Goal: Task Accomplishment & Management: Use online tool/utility

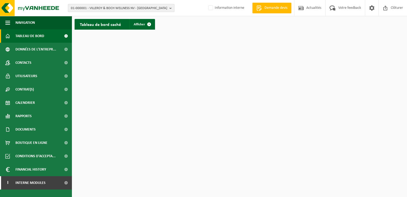
click at [128, 9] on span "01-000001 - VILLEROY & BOCH WELLNESS NV - ROESELARE" at bounding box center [119, 8] width 96 height 8
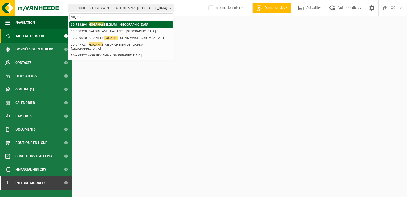
type input "hoganas"
click at [127, 23] on li "10-763294 - HOGANAS BELGIUM - ATH" at bounding box center [121, 24] width 104 height 7
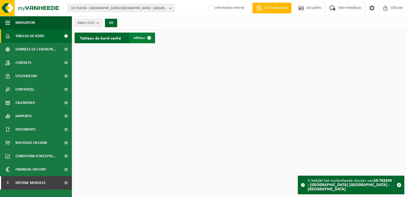
click at [142, 41] on link "Afficher" at bounding box center [141, 38] width 25 height 11
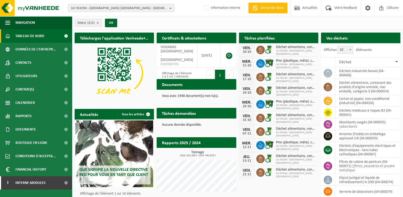
click at [111, 7] on span "10-763294 - HOGANAS BELGIUM - ATH" at bounding box center [119, 8] width 96 height 8
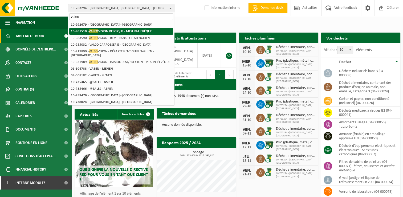
type input "valeo"
click at [118, 32] on strong "10-901510 - VALEO VISION BELGIQUE - MESLIN-L'EVÊQUE" at bounding box center [111, 31] width 81 height 4
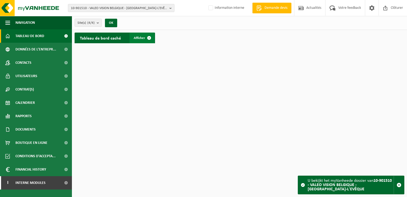
click at [140, 38] on span "Afficher" at bounding box center [139, 37] width 11 height 3
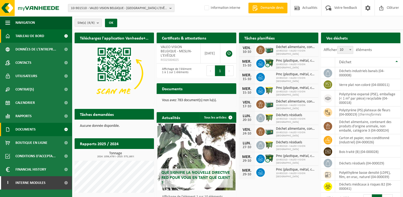
click at [25, 133] on span "Documents" at bounding box center [25, 129] width 20 height 13
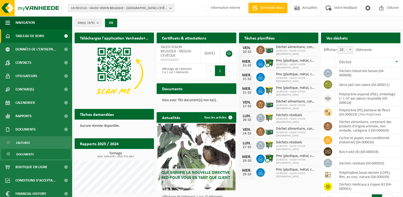
click at [28, 154] on span "Documents" at bounding box center [25, 154] width 18 height 10
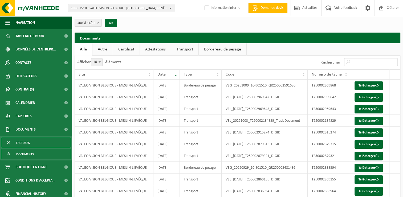
click at [25, 142] on span "Factures" at bounding box center [23, 142] width 14 height 10
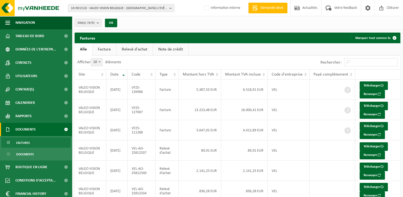
click at [165, 48] on link "Note de crédit" at bounding box center [170, 49] width 35 height 12
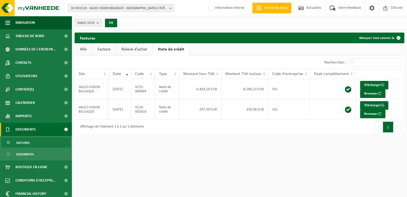
click at [138, 50] on link "Relevé d'achat" at bounding box center [134, 49] width 36 height 12
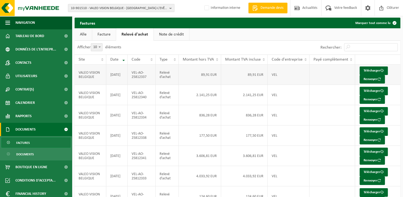
scroll to position [27, 0]
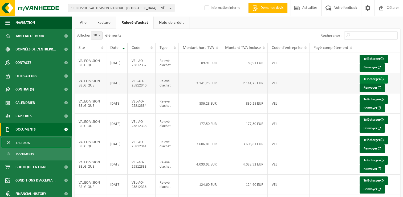
click at [365, 78] on link "Télécharger" at bounding box center [374, 79] width 28 height 9
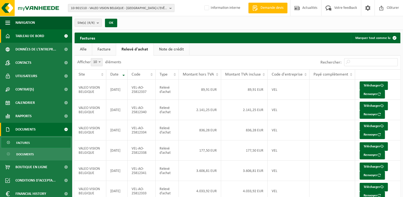
scroll to position [0, 0]
click at [34, 39] on span "Tableau de bord" at bounding box center [29, 35] width 29 height 13
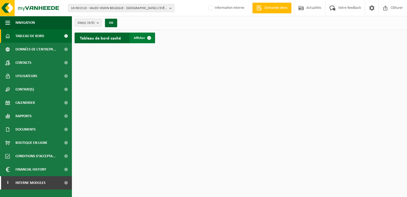
click at [142, 38] on span "Afficher" at bounding box center [139, 37] width 11 height 3
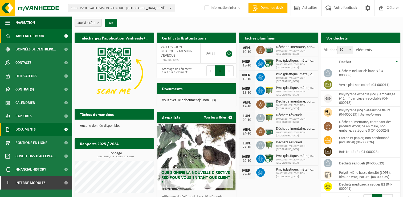
click at [32, 129] on span "Documents" at bounding box center [25, 129] width 20 height 13
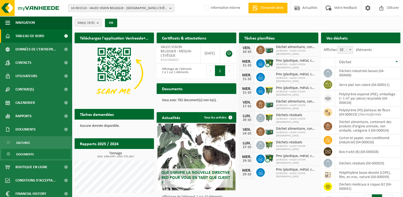
click at [36, 156] on link "Documents" at bounding box center [35, 154] width 69 height 10
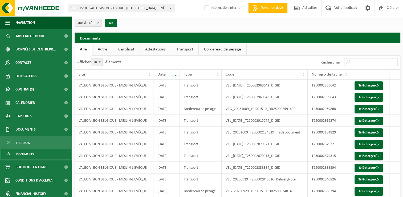
click at [187, 49] on link "Transport" at bounding box center [184, 49] width 27 height 12
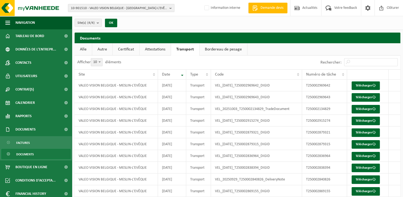
click at [23, 155] on span "Documents" at bounding box center [25, 154] width 18 height 10
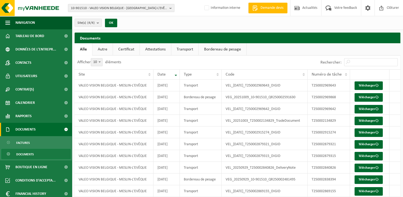
click at [29, 127] on span "Documents" at bounding box center [25, 129] width 20 height 13
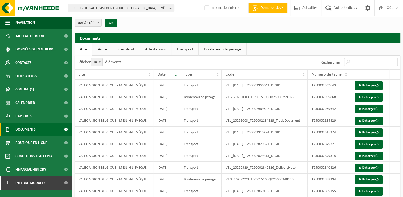
click at [32, 130] on span "Documents" at bounding box center [25, 129] width 20 height 13
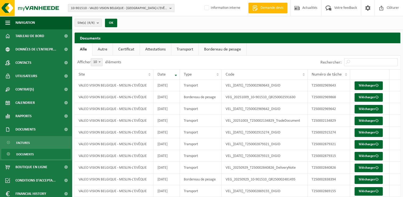
click at [33, 153] on span "Documents" at bounding box center [25, 154] width 18 height 10
click at [180, 49] on link "Transport" at bounding box center [184, 49] width 27 height 12
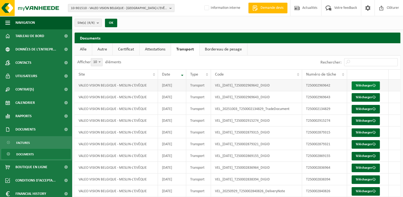
click at [359, 87] on link "Télécharger" at bounding box center [366, 85] width 28 height 9
click at [155, 48] on link "Attestations" at bounding box center [155, 49] width 31 height 12
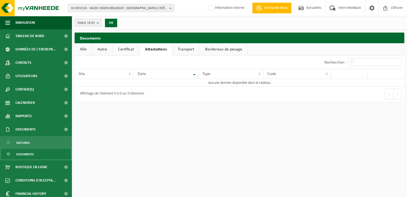
click at [135, 10] on span "10-901510 - VALEO VISION BELGIQUE - [GEOGRAPHIC_DATA]-L'EVÊQUE" at bounding box center [119, 8] width 96 height 8
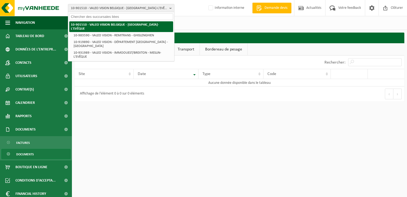
click at [137, 25] on strong "10-901510 - VALEO VISION BELGIQUE - [GEOGRAPHIC_DATA]-L'EVÊQUE" at bounding box center [115, 26] width 88 height 7
click at [138, 24] on strong "10-901510 - VALEO VISION BELGIQUE - [GEOGRAPHIC_DATA]-L'EVÊQUE" at bounding box center [115, 26] width 88 height 7
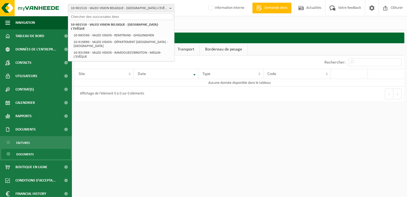
click at [249, 62] on div "Rechercher:" at bounding box center [322, 61] width 165 height 13
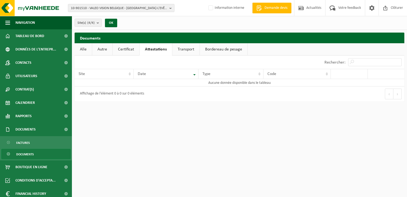
click at [129, 51] on link "Certificat" at bounding box center [126, 49] width 27 height 12
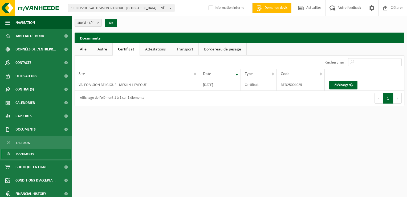
click at [83, 58] on div "Afficher 10 25 50 100 10 éléments" at bounding box center [157, 61] width 165 height 13
click at [84, 51] on link "Alle" at bounding box center [83, 49] width 17 height 12
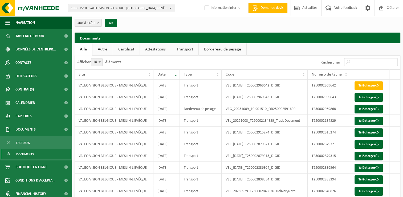
click at [162, 54] on link "Attestations" at bounding box center [155, 49] width 31 height 12
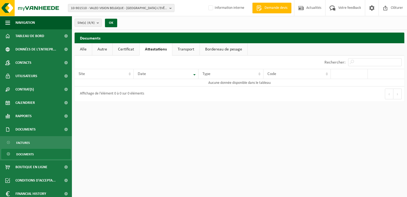
click at [250, 107] on html "10-901510 - VALEO VISION BELGIQUE - MESLIN-L'EVÊQUE 10-901510 - VALEO VISION BE…" at bounding box center [203, 98] width 407 height 197
click at [143, 9] on span "10-901510 - VALEO VISION BELGIQUE - MESLIN-L'EVÊQUE" at bounding box center [119, 8] width 96 height 8
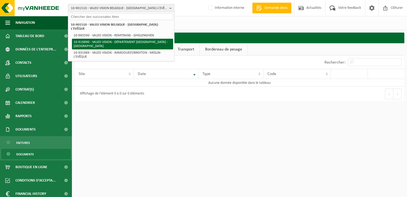
click at [155, 39] on li "10-919890 - VALEO VISION - DÉPARTEMENT GHISLENGHIEN - GHISLENGHIEN" at bounding box center [122, 44] width 101 height 11
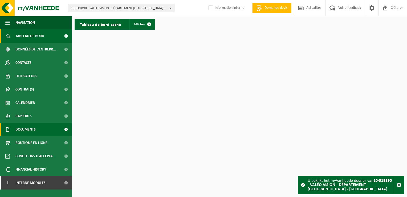
click at [44, 130] on link "Documents" at bounding box center [36, 129] width 72 height 13
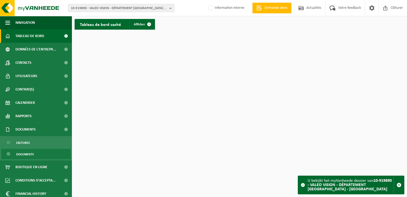
click at [42, 151] on link "Documents" at bounding box center [35, 154] width 69 height 10
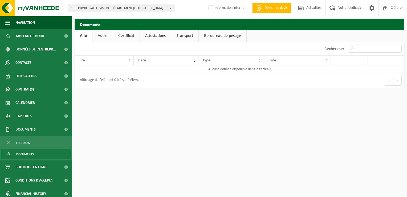
click at [150, 36] on link "Attestations" at bounding box center [155, 36] width 31 height 12
click at [130, 8] on span "10-919890 - VALEO VISION - DÉPARTEMENT GHISLENGHIEN - GHISLENGHIEN" at bounding box center [119, 8] width 96 height 8
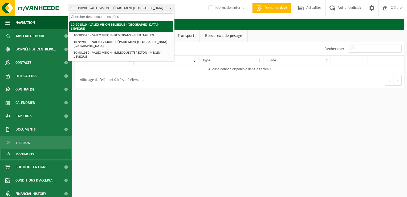
click at [131, 23] on strong "10-901510 - VALEO VISION BELGIQUE - MESLIN-L'EVÊQUE" at bounding box center [115, 26] width 88 height 7
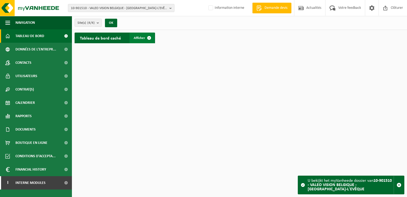
click at [142, 39] on span "Afficher" at bounding box center [139, 37] width 11 height 3
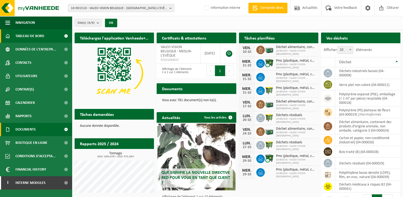
click at [33, 130] on span "Documents" at bounding box center [25, 129] width 20 height 13
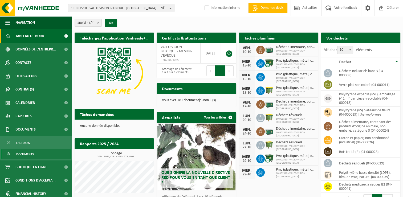
click at [33, 156] on span "Documents" at bounding box center [25, 154] width 18 height 10
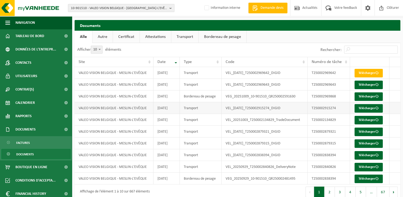
scroll to position [19, 0]
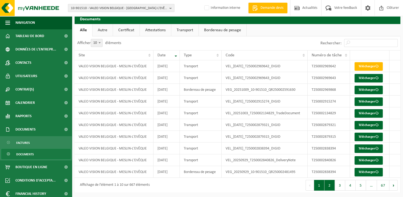
click at [332, 183] on button "2" at bounding box center [330, 185] width 10 height 11
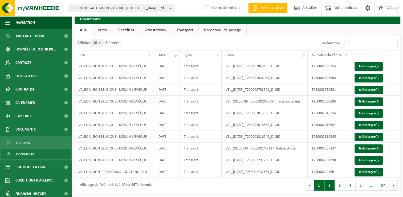
click at [321, 186] on button "1" at bounding box center [319, 185] width 10 height 11
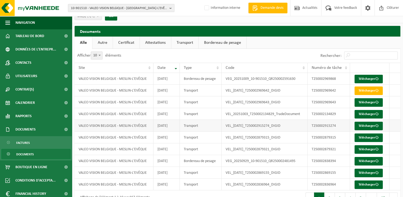
scroll to position [0, 0]
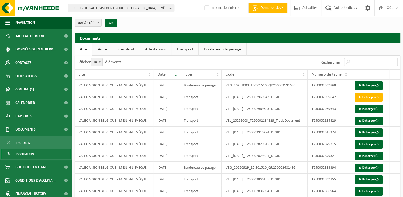
click at [143, 10] on span "10-901510 - VALEO VISION BELGIQUE - [GEOGRAPHIC_DATA]-L'EVÊQUE" at bounding box center [119, 8] width 96 height 8
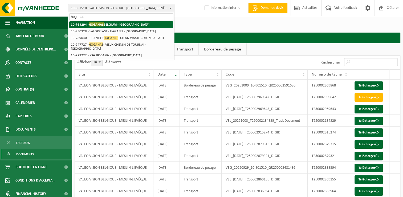
type input "hoganas"
click at [137, 26] on li "10-763294 - [GEOGRAPHIC_DATA] [GEOGRAPHIC_DATA] - [GEOGRAPHIC_DATA]" at bounding box center [121, 24] width 104 height 7
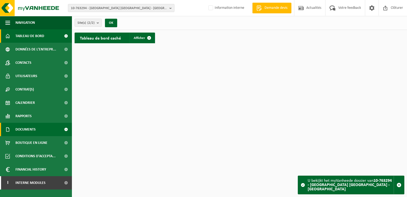
click at [29, 130] on span "Documents" at bounding box center [25, 129] width 20 height 13
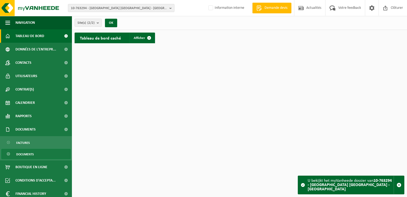
click at [33, 156] on span "Documents" at bounding box center [25, 154] width 18 height 10
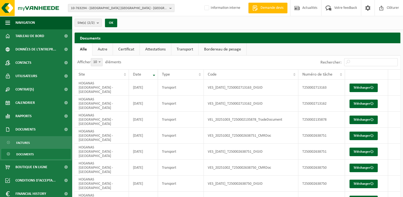
click at [156, 50] on link "Attestations" at bounding box center [155, 49] width 31 height 12
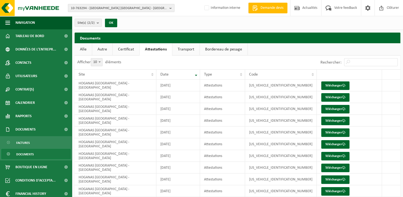
click at [119, 8] on span "10-763294 - [GEOGRAPHIC_DATA] [GEOGRAPHIC_DATA] - [GEOGRAPHIC_DATA]" at bounding box center [119, 8] width 96 height 8
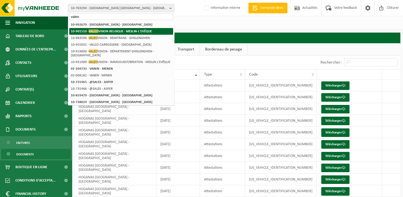
type input "valeo"
click at [118, 30] on strong "10-901510 - VALEO VISION BELGIQUE - MESLIN-L'EVÊQUE" at bounding box center [111, 31] width 81 height 4
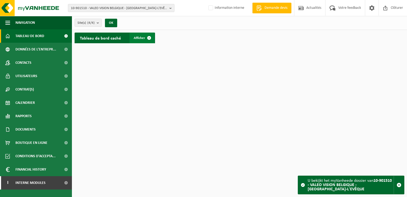
click at [137, 39] on span "Afficher" at bounding box center [139, 37] width 11 height 3
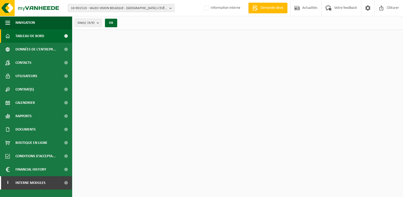
drag, startPoint x: 0, startPoint y: 0, endPoint x: 128, endPoint y: 8, distance: 127.9
click at [128, 8] on span "10-901510 - VALEO VISION BELGIQUE - [GEOGRAPHIC_DATA]-L'EVÊQUE" at bounding box center [119, 8] width 96 height 8
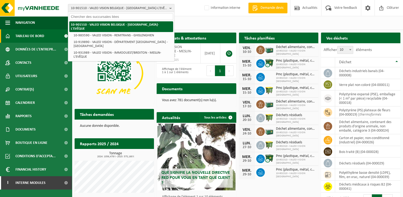
click at [145, 26] on strong "10-901510 - VALEO VISION BELGIQUE - [GEOGRAPHIC_DATA]-L'EVÊQUE" at bounding box center [115, 26] width 88 height 7
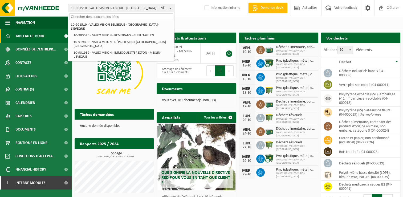
click at [185, 27] on div "Site(s) (4/4) Tout sélectionner Tout désélectionner Sélectionner les actifs VAL…" at bounding box center [237, 23] width 331 height 14
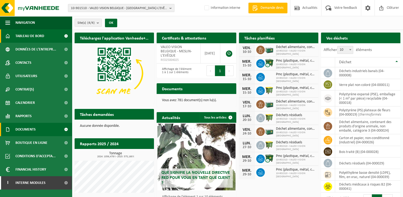
click at [39, 128] on link "Documents" at bounding box center [36, 129] width 72 height 13
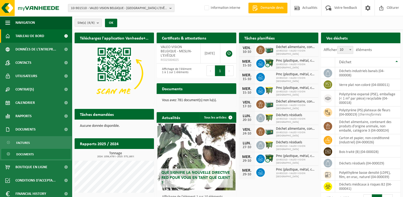
click at [35, 155] on link "Documents" at bounding box center [35, 154] width 69 height 10
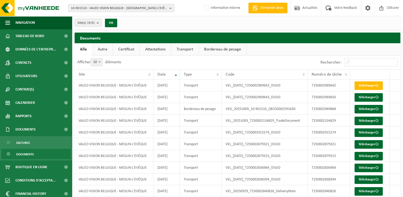
click at [129, 50] on link "Certificat" at bounding box center [126, 49] width 27 height 12
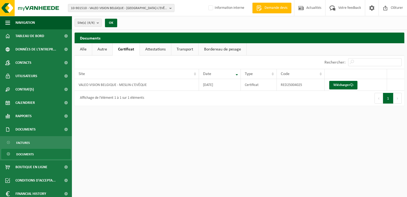
click at [142, 48] on link "Attestations" at bounding box center [155, 49] width 31 height 12
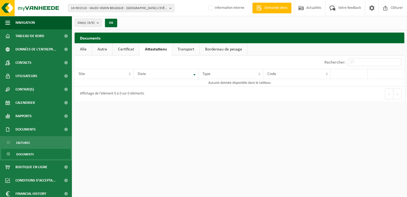
click at [178, 47] on link "Transport" at bounding box center [185, 49] width 27 height 12
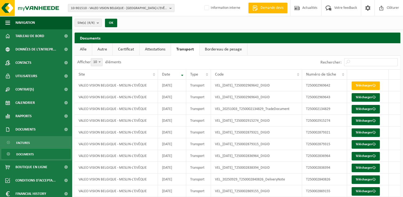
click at [222, 46] on link "Bordereau de pesage" at bounding box center [224, 49] width 48 height 12
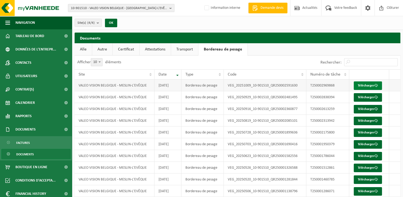
click at [368, 86] on link "Télécharger" at bounding box center [368, 85] width 28 height 9
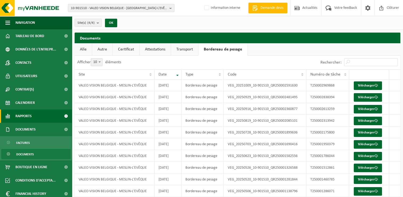
click at [27, 120] on span "Rapports" at bounding box center [23, 115] width 16 height 13
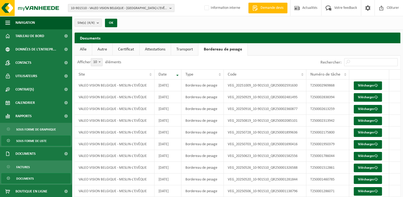
click at [34, 141] on span "Sous forme de liste" at bounding box center [31, 141] width 30 height 10
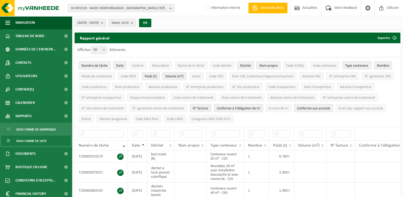
click at [95, 65] on span "Numéro de tâche" at bounding box center [95, 66] width 26 height 4
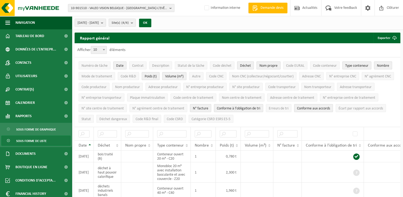
click at [273, 67] on span "Nom propre" at bounding box center [269, 66] width 18 height 4
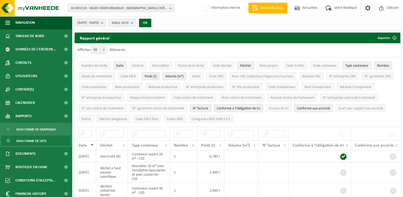
click at [379, 66] on span "Nombre" at bounding box center [383, 66] width 12 height 4
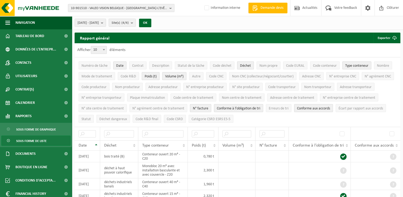
click at [208, 106] on span "N° facture" at bounding box center [200, 108] width 15 height 4
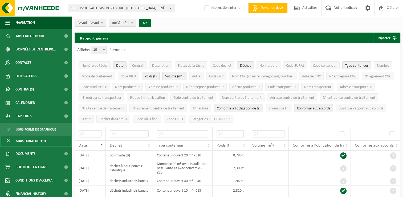
drag, startPoint x: 283, startPoint y: 106, endPoint x: 301, endPoint y: 107, distance: 18.4
click at [260, 106] on span "Conforme à l’obligation de tri" at bounding box center [238, 108] width 43 height 4
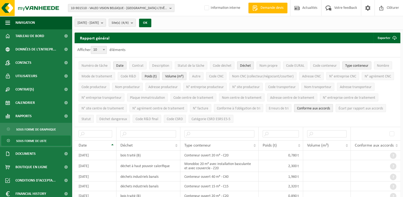
click at [333, 105] on button "Conforme aux accords" at bounding box center [313, 108] width 39 height 8
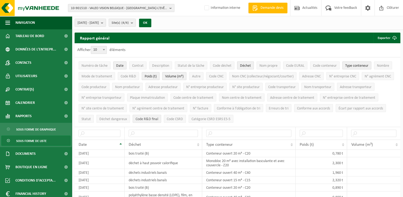
click at [158, 119] on span "Code R&D final" at bounding box center [147, 119] width 23 height 4
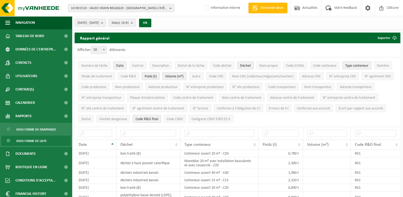
click at [176, 79] on li "Volume (m³)" at bounding box center [174, 76] width 27 height 11
click at [175, 77] on span "Volume (m³)" at bounding box center [174, 76] width 18 height 4
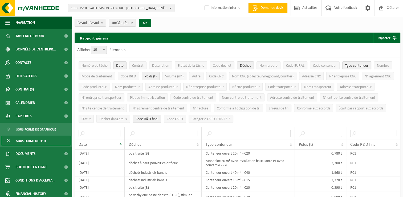
click at [114, 9] on span "10-901510 - VALEO VISION BELGIQUE - [GEOGRAPHIC_DATA]-L'EVÊQUE" at bounding box center [119, 8] width 96 height 8
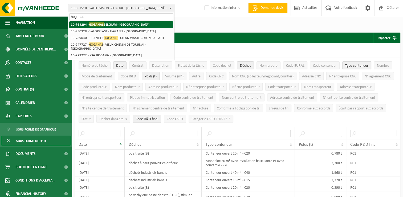
type input "hoganas"
click at [113, 27] on li "10-763294 - HOGANAS BELGIUM - ATH" at bounding box center [121, 24] width 104 height 7
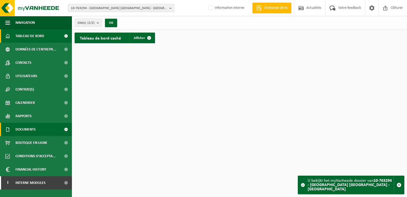
click at [38, 129] on link "Documents" at bounding box center [36, 129] width 72 height 13
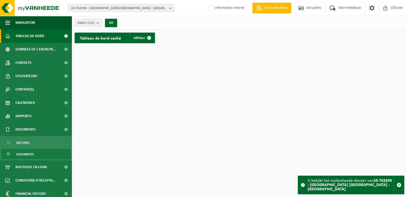
click at [41, 156] on link "Documents" at bounding box center [35, 154] width 69 height 10
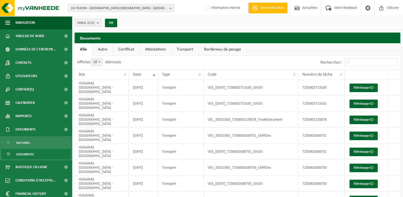
click at [158, 47] on link "Attestations" at bounding box center [155, 49] width 31 height 12
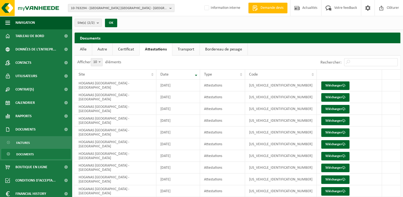
click at [172, 47] on link "Transport" at bounding box center [185, 49] width 27 height 12
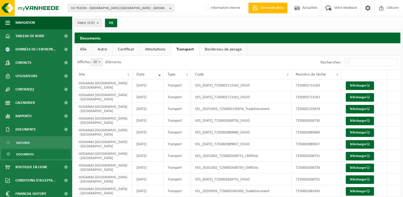
click at [169, 52] on link "Attestations" at bounding box center [155, 49] width 31 height 12
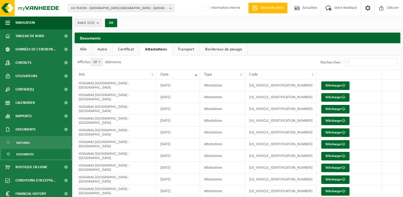
click at [232, 51] on link "Bordereau de pesage" at bounding box center [224, 49] width 48 height 12
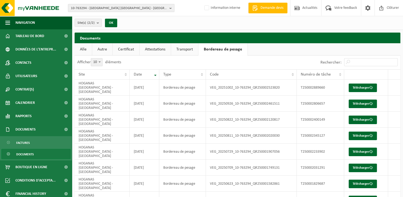
click at [149, 48] on link "Attestations" at bounding box center [155, 49] width 31 height 12
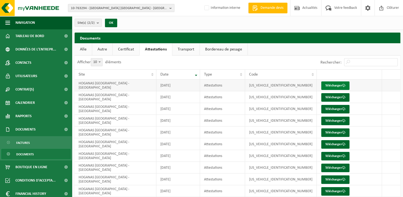
click at [331, 84] on link "Télécharger" at bounding box center [335, 85] width 28 height 9
click at [31, 37] on span "Tableau de bord" at bounding box center [29, 35] width 29 height 13
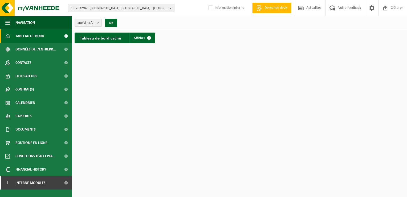
drag, startPoint x: 140, startPoint y: 39, endPoint x: 141, endPoint y: 44, distance: 4.9
click at [140, 39] on span "Afficher" at bounding box center [139, 37] width 11 height 3
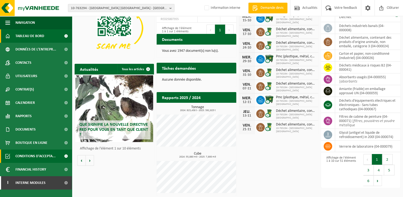
scroll to position [46, 0]
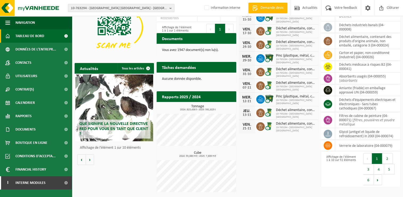
click at [99, 6] on span "10-763294 - HOGANAS BELGIUM - ATH" at bounding box center [119, 8] width 96 height 8
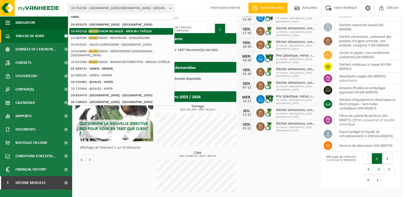
type input "valeo"
click at [102, 30] on strong "10-901510 - VALEO VISION BELGIQUE - MESLIN-L'EVÊQUE" at bounding box center [111, 31] width 81 height 4
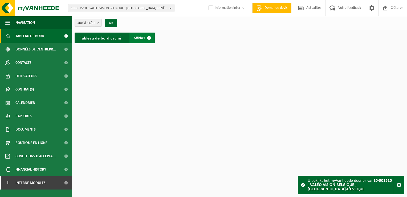
click at [140, 40] on link "Afficher" at bounding box center [141, 38] width 25 height 11
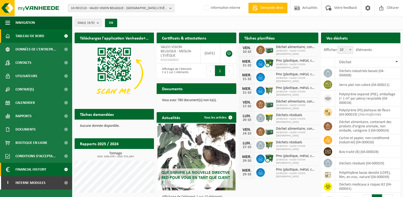
click at [32, 170] on span "Financial History" at bounding box center [30, 169] width 31 height 13
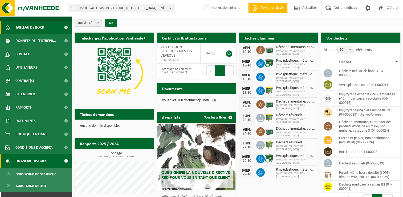
scroll to position [17, 0]
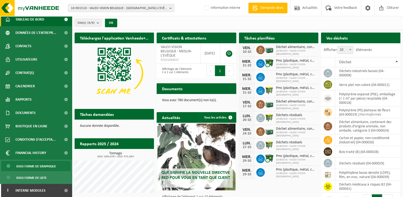
click at [43, 166] on span "Sous forme de graphique" at bounding box center [36, 166] width 40 height 10
click at [47, 169] on span "Sous forme de graphique" at bounding box center [36, 166] width 40 height 10
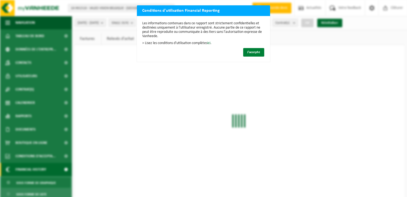
click at [251, 54] on button "J'accepte" at bounding box center [253, 52] width 21 height 9
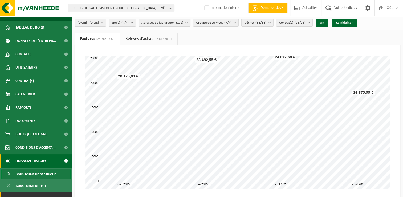
scroll to position [17, 0]
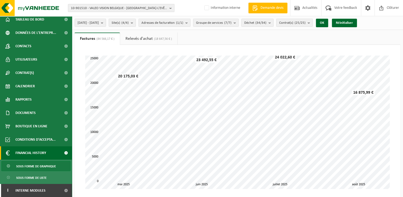
click at [134, 37] on link "Relevés d'achat (18 647,56 € )" at bounding box center [148, 39] width 57 height 12
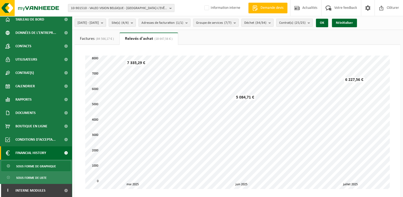
click at [99, 23] on span "[DATE] - [DATE]" at bounding box center [88, 23] width 21 height 8
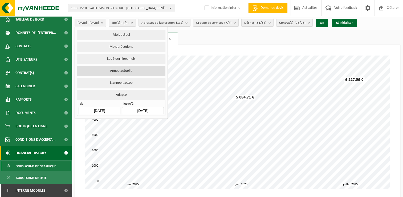
click at [102, 70] on button "Année actuelle" at bounding box center [121, 71] width 88 height 11
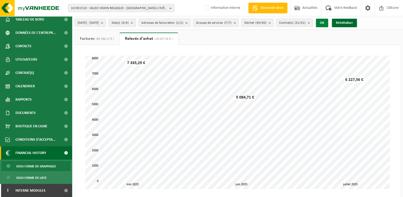
click at [328, 23] on button "OK" at bounding box center [322, 23] width 12 height 9
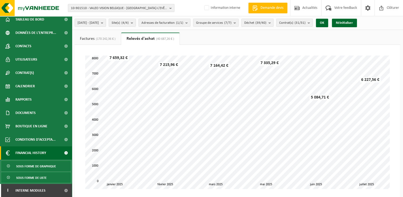
click at [37, 175] on span "Sous forme de liste" at bounding box center [31, 177] width 30 height 10
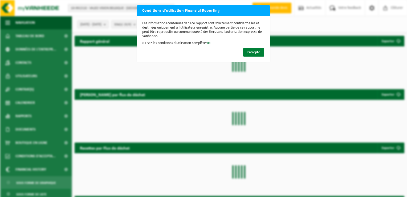
click at [251, 52] on span "J'accepte" at bounding box center [253, 51] width 13 height 3
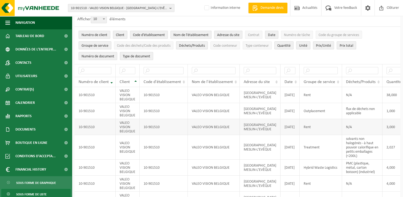
scroll to position [27, 0]
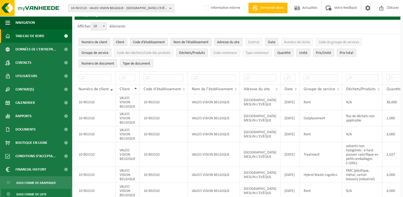
click at [35, 38] on span "Tableau de bord" at bounding box center [29, 35] width 29 height 13
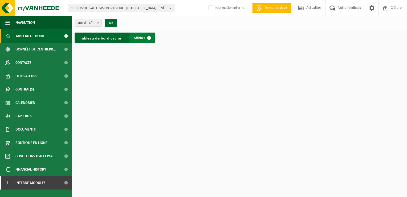
click at [144, 38] on span at bounding box center [149, 38] width 11 height 11
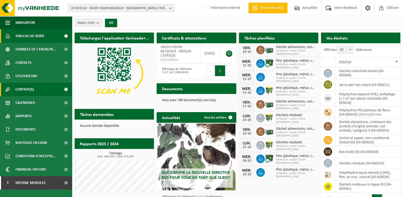
click at [42, 89] on link "Contrat(s)" at bounding box center [36, 89] width 72 height 13
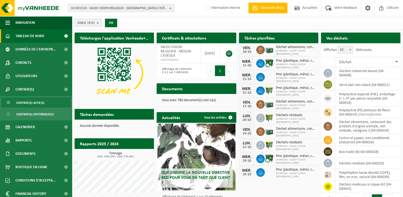
click at [42, 101] on span "Contrat(s) actif(s)" at bounding box center [30, 103] width 28 height 10
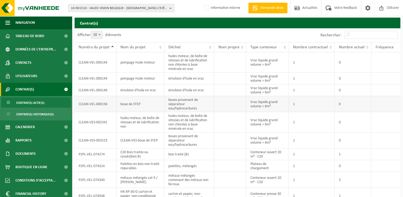
scroll to position [38, 0]
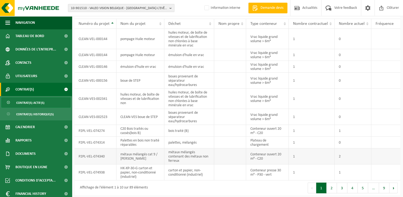
click at [339, 155] on td "2" at bounding box center [353, 156] width 37 height 16
click at [30, 129] on span "Calendrier" at bounding box center [24, 126] width 19 height 13
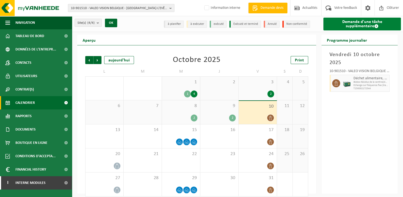
click at [353, 27] on link "Demande d'une tâche supplémentaire" at bounding box center [362, 24] width 78 height 13
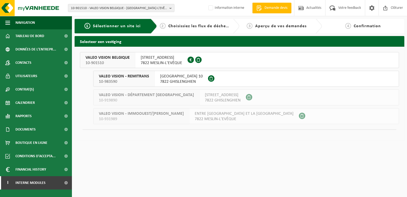
click at [118, 60] on span "10-901510" at bounding box center [108, 62] width 44 height 5
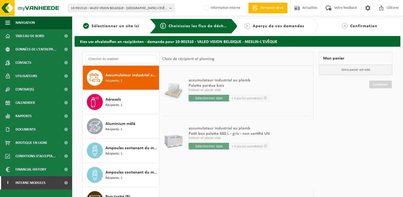
click at [104, 76] on div "Accumulateur industriel au plomb Récipients: 2" at bounding box center [121, 78] width 76 height 24
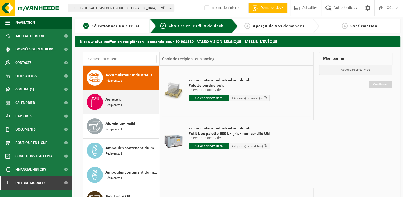
click at [114, 96] on span "Aérosols" at bounding box center [113, 99] width 15 height 6
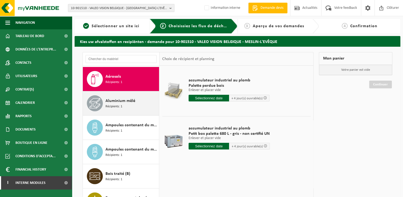
scroll to position [24, 0]
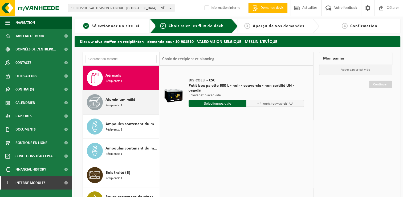
click at [116, 101] on span "Aluminium mêlé" at bounding box center [121, 99] width 30 height 6
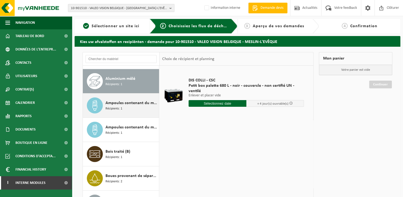
scroll to position [48, 0]
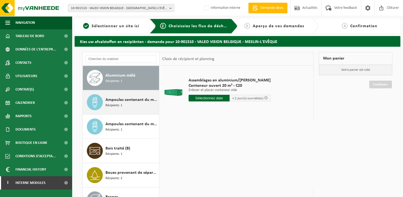
click at [132, 100] on span "Ampoules contenant du mercure" at bounding box center [132, 99] width 52 height 6
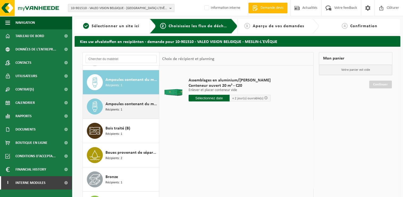
scroll to position [72, 0]
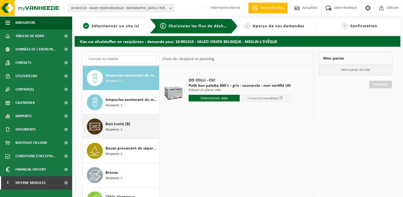
click at [118, 123] on span "Bois traité (B)" at bounding box center [118, 124] width 25 height 6
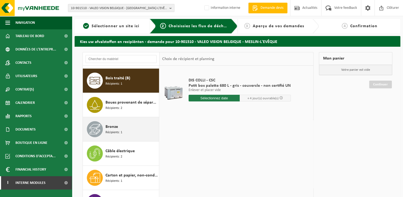
scroll to position [121, 0]
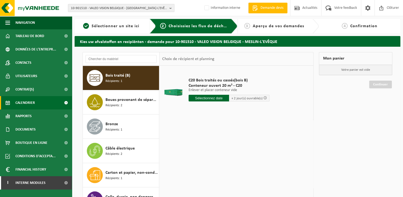
click at [22, 104] on span "Calendrier" at bounding box center [24, 102] width 19 height 13
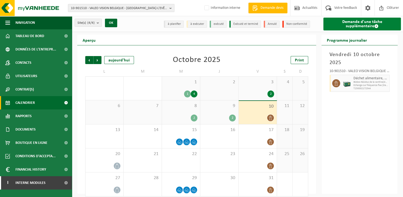
click at [374, 25] on span at bounding box center [376, 26] width 4 height 4
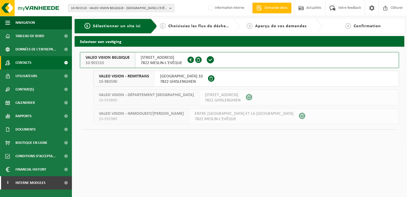
click at [37, 65] on link "Contacts" at bounding box center [36, 62] width 72 height 13
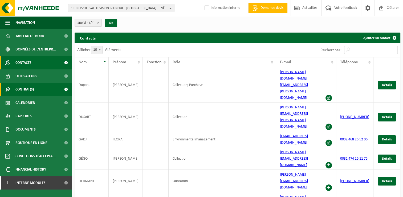
click at [31, 91] on span "Contrat(s)" at bounding box center [24, 89] width 18 height 13
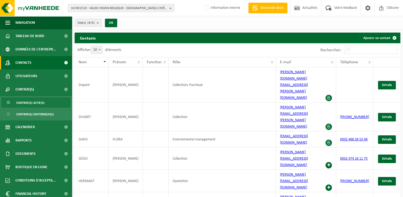
click at [36, 104] on span "Contrat(s) actif(s)" at bounding box center [30, 103] width 28 height 10
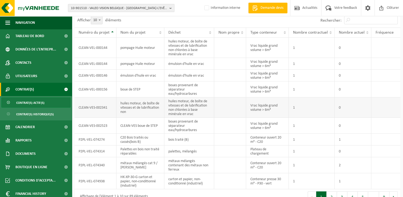
scroll to position [38, 0]
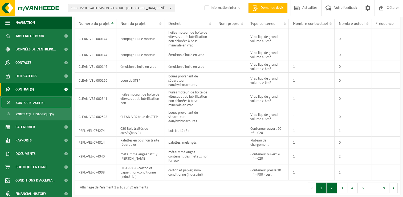
click at [333, 187] on button "2" at bounding box center [332, 187] width 10 height 11
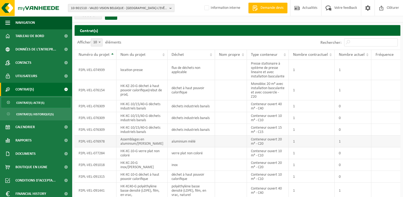
scroll to position [0, 0]
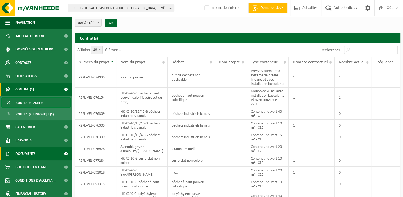
click at [31, 155] on span "Documents" at bounding box center [25, 153] width 20 height 13
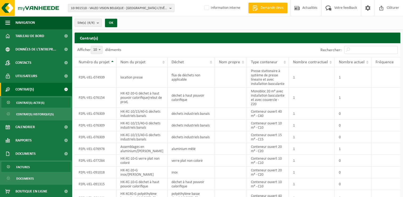
click at [31, 166] on link "Factures" at bounding box center [35, 166] width 69 height 10
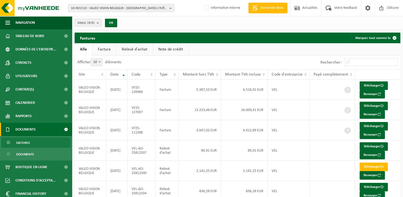
click at [109, 50] on link "Facture" at bounding box center [104, 49] width 24 height 12
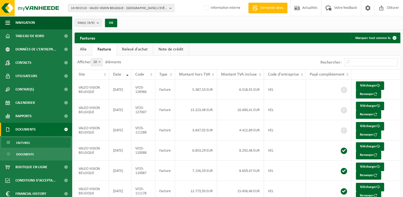
click at [143, 53] on link "Relevé d'achat" at bounding box center [135, 49] width 36 height 12
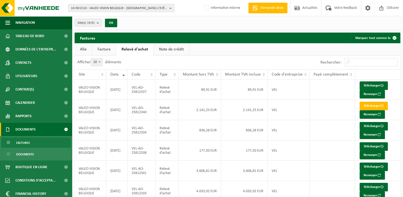
click at [165, 50] on link "Note de crédit" at bounding box center [171, 49] width 35 height 12
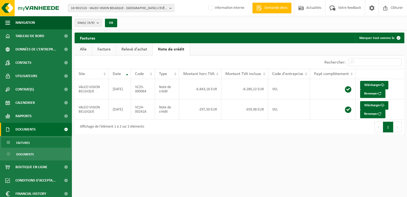
click at [100, 47] on link "Facture" at bounding box center [104, 49] width 24 height 12
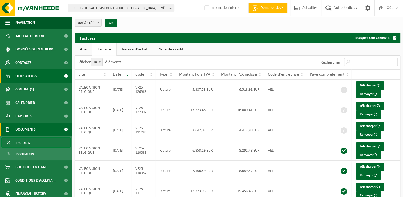
click at [30, 79] on span "Utilisateurs" at bounding box center [26, 75] width 22 height 13
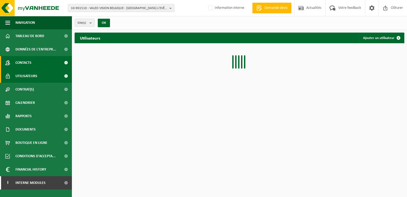
click at [33, 66] on link "Contacts" at bounding box center [36, 62] width 72 height 13
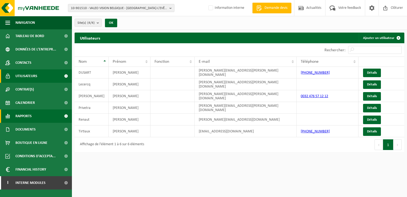
click at [35, 115] on link "Rapports" at bounding box center [36, 115] width 72 height 13
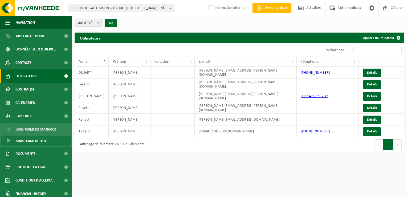
click at [39, 142] on span "Sous forme de liste" at bounding box center [31, 141] width 30 height 10
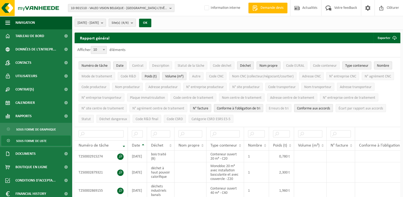
click at [129, 23] on span "Site(s) (4/4)" at bounding box center [120, 23] width 17 height 8
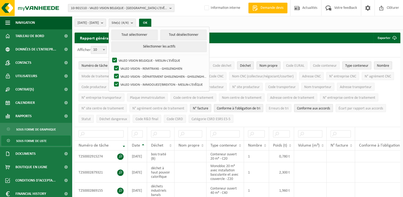
click at [248, 49] on div "Afficher 10 25 50 100 10 éléments" at bounding box center [238, 50] width 326 height 14
